Goal: Navigation & Orientation: Find specific page/section

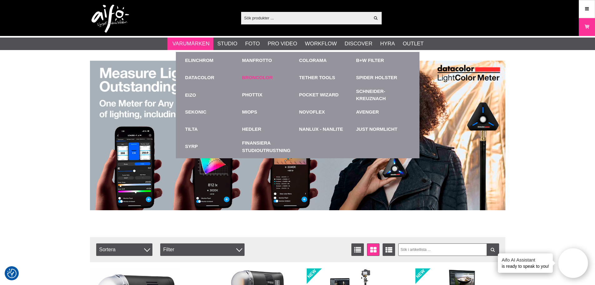
click at [259, 76] on link "Broncolor" at bounding box center [257, 77] width 31 height 7
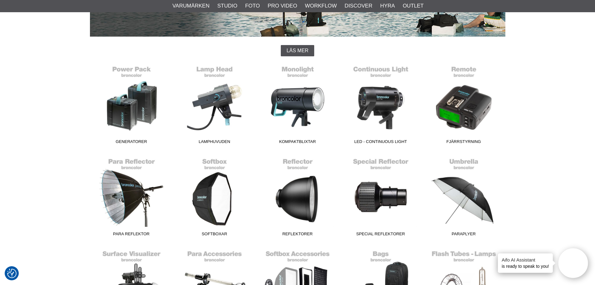
scroll to position [156, 0]
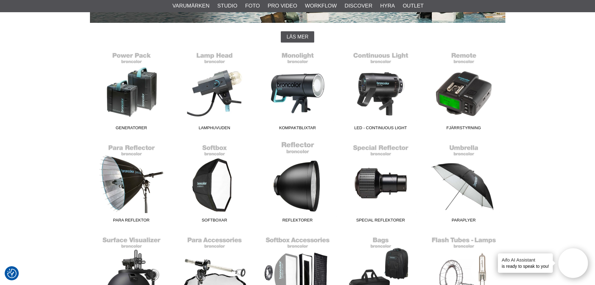
click at [313, 194] on link "Reflektorer" at bounding box center [297, 183] width 83 height 84
